Goal: Transaction & Acquisition: Subscribe to service/newsletter

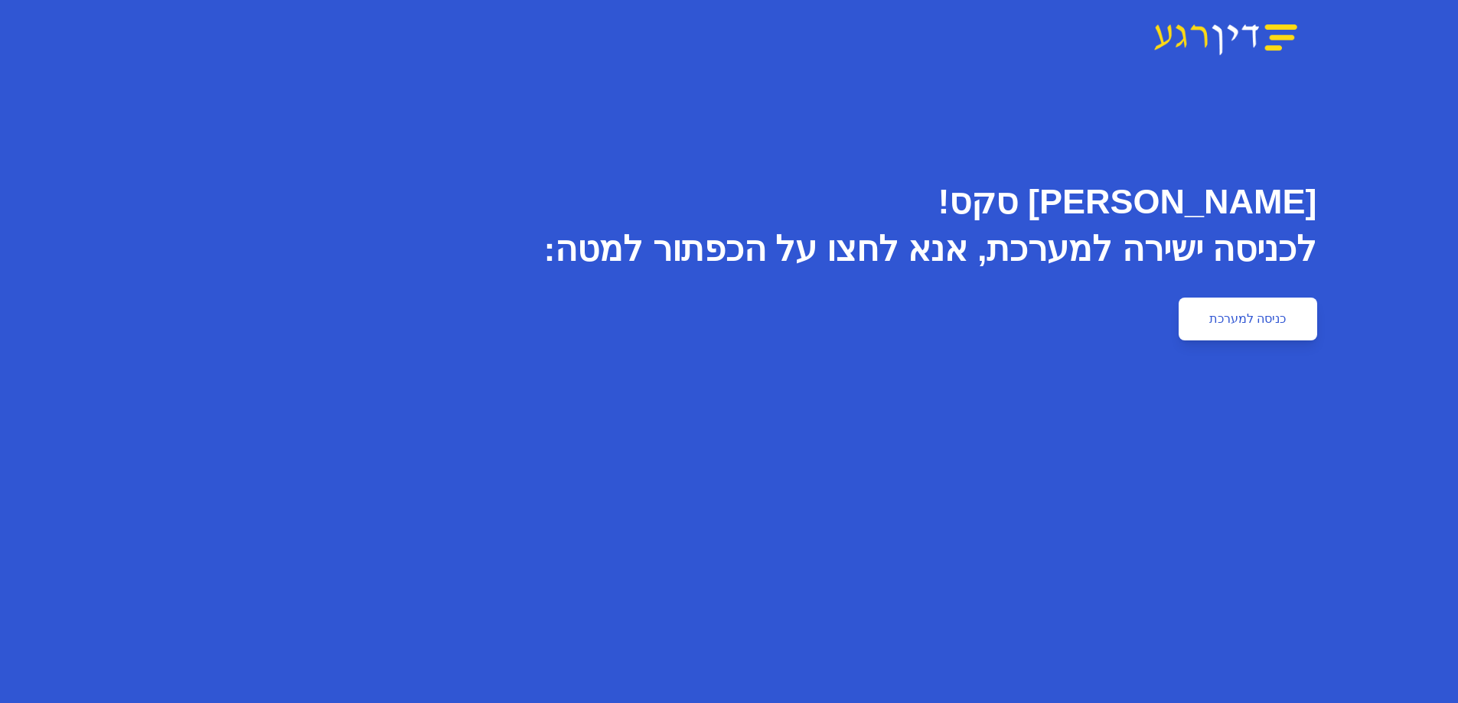
click at [1246, 320] on link "כניסה למערכת" at bounding box center [1248, 319] width 138 height 43
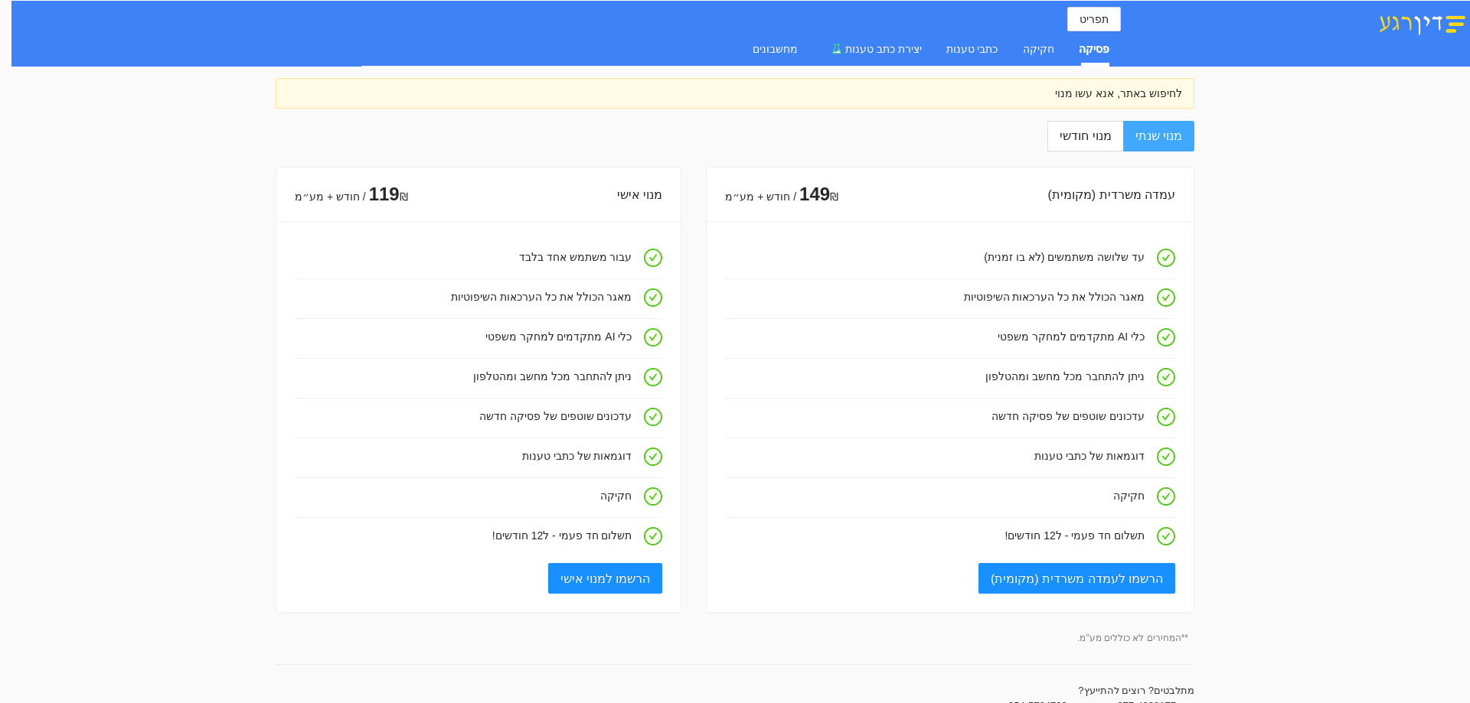
click at [1156, 141] on span "מנוי שנתי" at bounding box center [1158, 135] width 47 height 13
click at [1192, 138] on input "מנוי שנתי" at bounding box center [1193, 137] width 2 height 2
click at [1078, 134] on span "מנוי חודשי" at bounding box center [1084, 135] width 51 height 13
click at [1121, 136] on input "מנוי חודשי" at bounding box center [1122, 137] width 2 height 2
radio input "true"
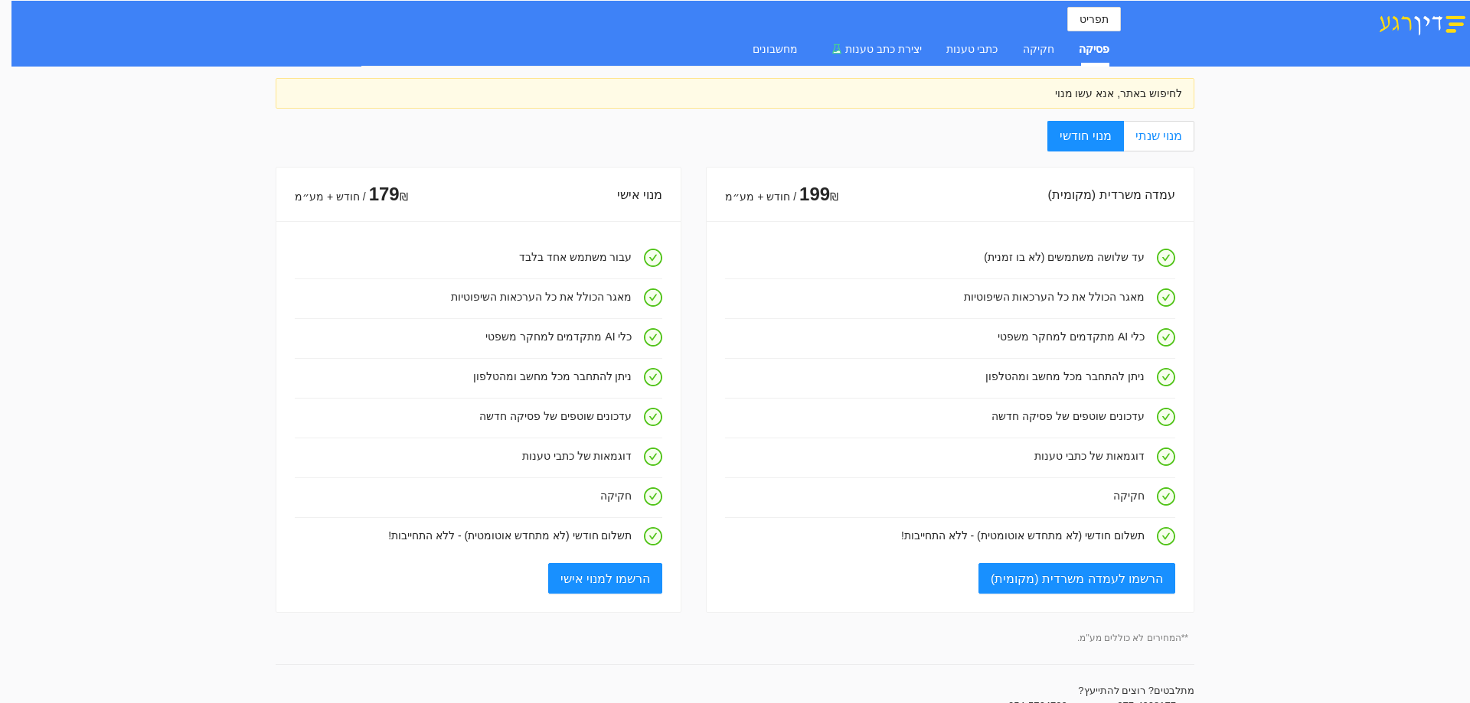
click at [1171, 139] on span "מנוי שנתי" at bounding box center [1158, 135] width 47 height 13
click at [1192, 138] on input "מנוי שנתי" at bounding box center [1193, 137] width 2 height 2
radio input "true"
click at [1091, 139] on span "מנוי חודשי" at bounding box center [1084, 135] width 51 height 13
click at [1121, 138] on input "מנוי חודשי" at bounding box center [1122, 137] width 2 height 2
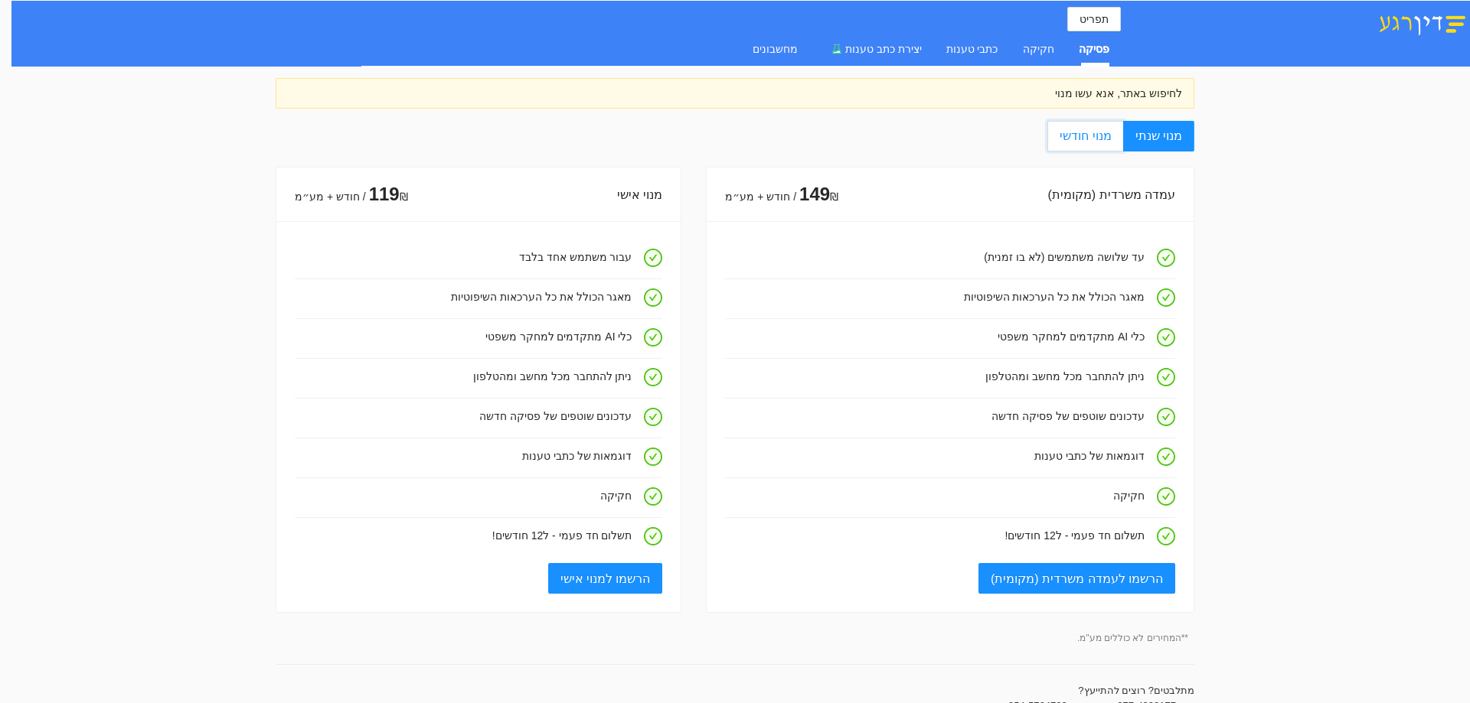
radio input "true"
click at [1157, 142] on span "מנוי שנתי" at bounding box center [1158, 135] width 47 height 13
click at [1192, 138] on input "מנוי שנתי" at bounding box center [1193, 137] width 2 height 2
radio input "true"
radio input "false"
